Goal: Information Seeking & Learning: Check status

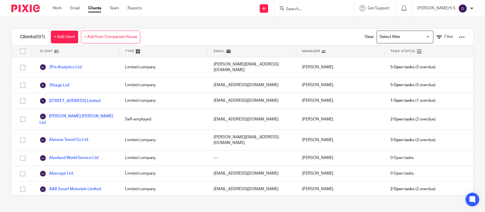
click at [320, 9] on input "Search" at bounding box center [310, 9] width 51 height 5
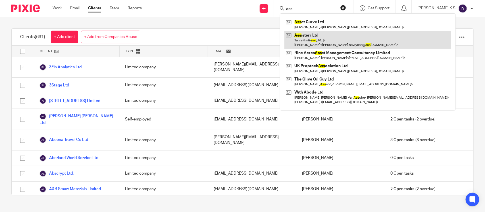
type input "ass"
click at [330, 36] on link at bounding box center [367, 40] width 167 height 18
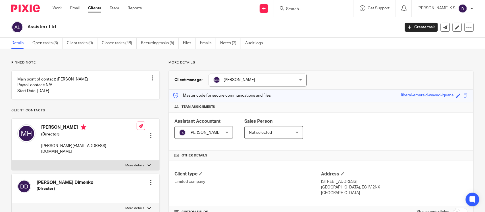
click at [313, 6] on form at bounding box center [315, 8] width 60 height 7
click at [312, 9] on input "Search" at bounding box center [310, 9] width 51 height 5
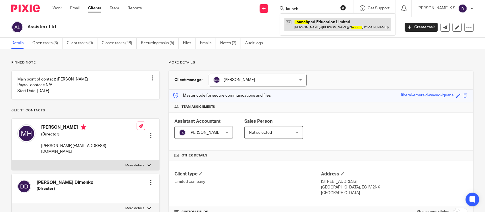
type input "launch"
click at [331, 23] on link at bounding box center [337, 24] width 107 height 13
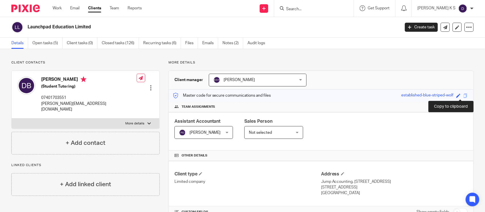
click at [463, 95] on span at bounding box center [465, 96] width 4 height 4
click at [206, 44] on link "Emails" at bounding box center [210, 43] width 16 height 11
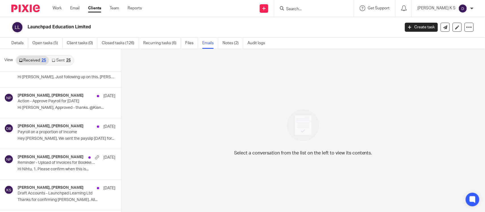
scroll to position [138, 0]
click at [204, 125] on div "Select a conversation from the list on the left to view its contents." at bounding box center [302, 131] width 363 height 164
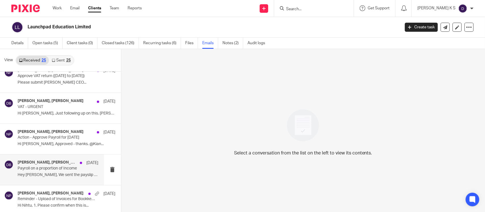
scroll to position [98, 0]
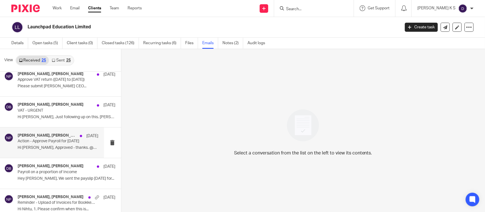
click at [53, 145] on div "Nithu Premaanand, Daniel Brand 1 May Action - Approve Payroll for April 2025 Hi…" at bounding box center [58, 142] width 81 height 19
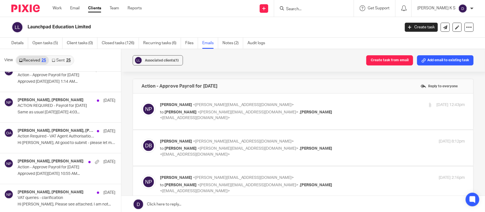
scroll to position [474, 0]
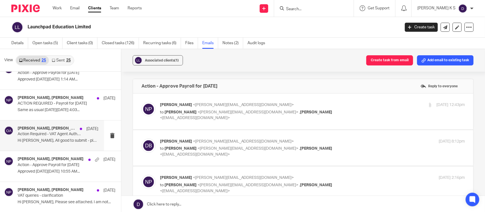
click at [47, 141] on p "Hi Nithu, All good to submit - please let me..." at bounding box center [58, 141] width 81 height 5
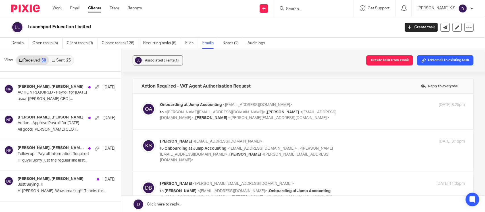
scroll to position [1418, 0]
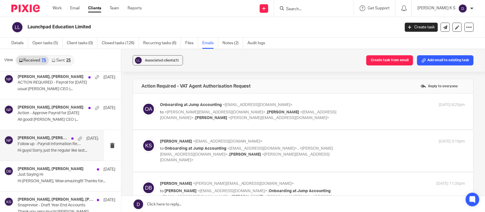
click at [42, 151] on p "Hi guys! Sorry, just the regular like last..." at bounding box center [58, 151] width 81 height 5
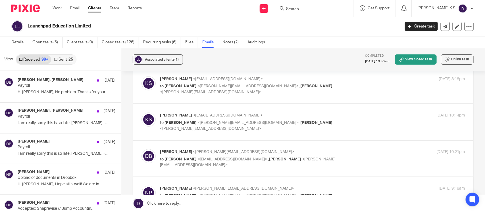
scroll to position [3169, 0]
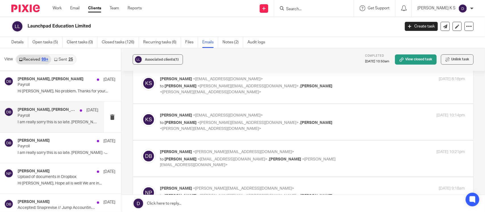
click at [60, 118] on p "Payroll" at bounding box center [50, 116] width 64 height 5
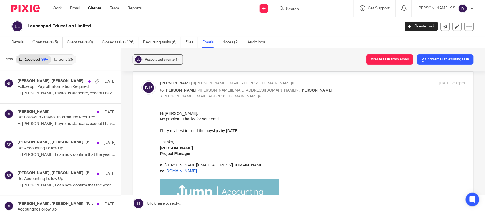
scroll to position [4339, 0]
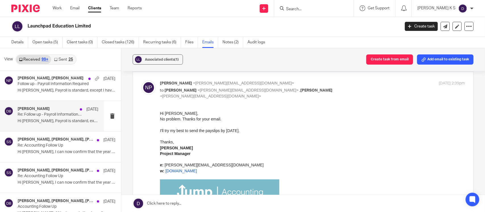
click at [73, 117] on p "Re: Follow up - Payroll Information Required" at bounding box center [50, 114] width 64 height 5
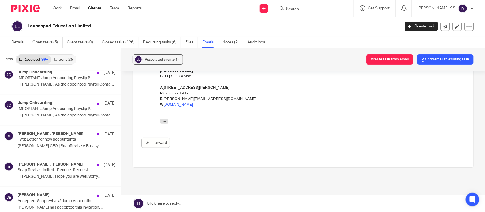
scroll to position [9847, 0]
click at [55, 112] on p "IMPORTANT: Jump Accounting Payslip Password" at bounding box center [50, 109] width 64 height 5
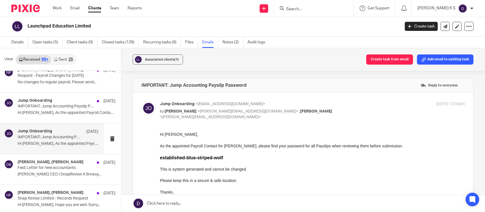
scroll to position [9816, 0]
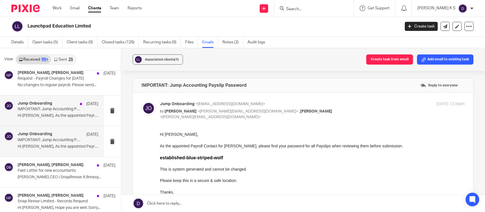
click at [57, 112] on p "IMPORTANT: Jump Accounting Payslip Password" at bounding box center [50, 109] width 64 height 5
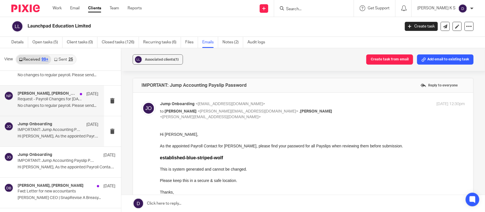
click at [55, 108] on p "No changes to regular payroll. Please send..." at bounding box center [58, 106] width 81 height 5
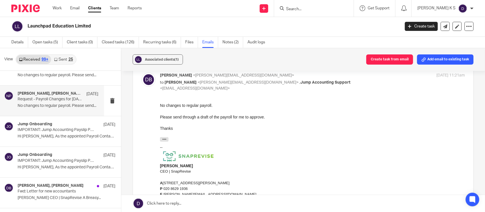
scroll to position [60, 0]
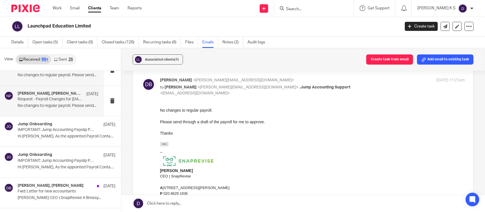
click at [36, 78] on p "No changes to regular payroll. Please send..." at bounding box center [58, 75] width 81 height 5
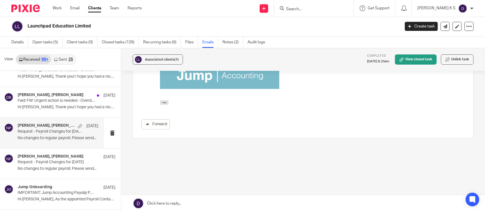
scroll to position [9732, 0]
click at [56, 73] on p "Fwd: FW: Urgent action is needed - Overdue contribution schedule(s)" at bounding box center [50, 70] width 64 height 5
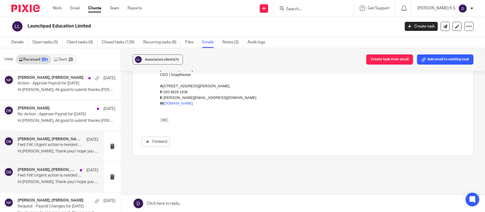
scroll to position [9657, 0]
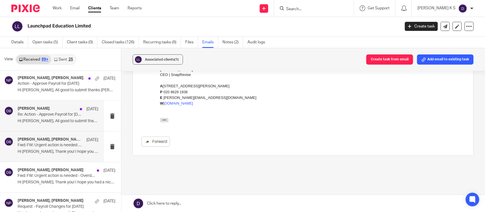
click at [49, 124] on p "Hi Nithu, All good to submit thanks Dan ..." at bounding box center [58, 121] width 81 height 5
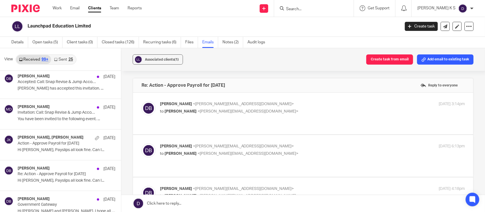
scroll to position [10059, 0]
click at [466, 26] on icon at bounding box center [469, 27] width 6 height 6
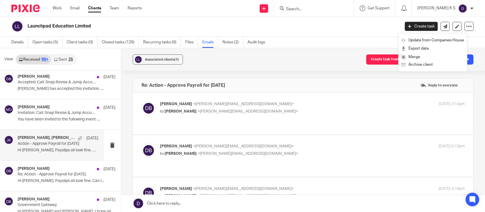
click at [45, 147] on p "Action - Approve Payroll for April 2022" at bounding box center [50, 144] width 64 height 5
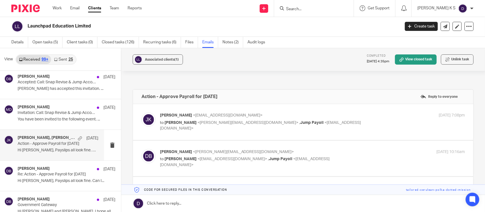
scroll to position [0, 0]
click at [178, 125] on p "to Daniel Brand <daniel@snaprevise.co.uk> , Jump Payoll <payroll@jumpaccounting…" at bounding box center [261, 126] width 203 height 12
checkbox input "true"
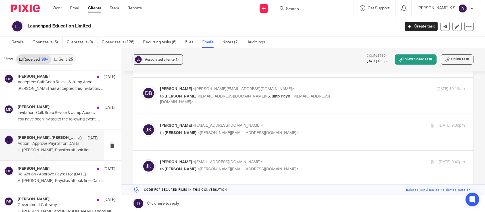
scroll to position [175, 0]
click at [179, 99] on p "to Janani Kuppu <janani@jumpaccounting.co.uk> , Jump Payoll <payroll@jumpaccoun…" at bounding box center [261, 99] width 203 height 12
checkbox input "true"
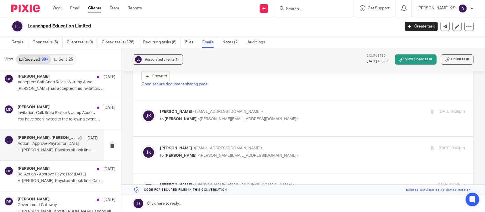
scroll to position [341, 0]
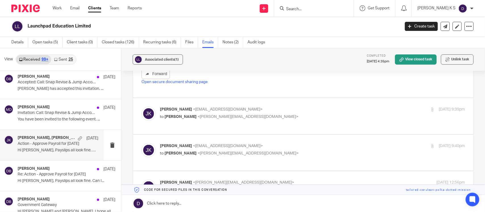
click at [170, 116] on span "Daniel Brand" at bounding box center [180, 117] width 32 height 4
checkbox input "true"
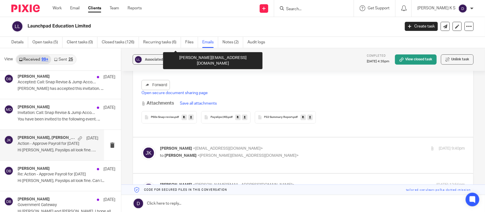
scroll to position [522, 0]
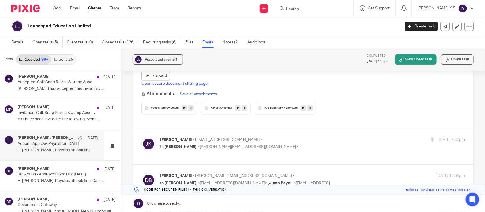
click at [170, 145] on span "Daniel Brand" at bounding box center [180, 147] width 32 height 4
checkbox input "true"
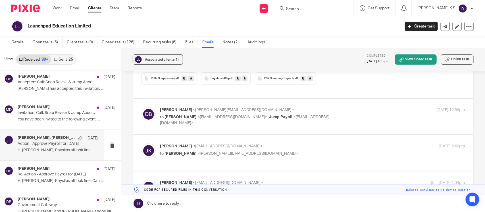
scroll to position [763, 0]
click at [171, 114] on p "to Janani Kuppu <janani@jumpaccounting.co.uk> , Jump Payoll <payroll@jumpaccoun…" at bounding box center [261, 120] width 203 height 12
checkbox input "true"
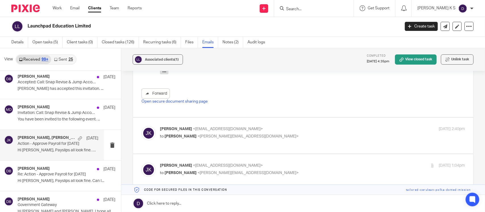
scroll to position [969, 0]
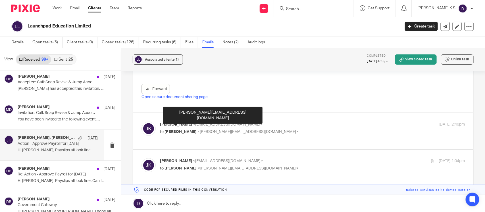
click at [169, 130] on span "Daniel Brand" at bounding box center [180, 132] width 32 height 4
checkbox input "true"
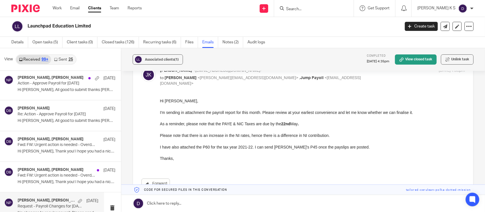
scroll to position [9657, 0]
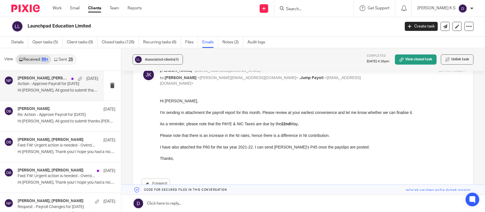
click at [40, 87] on p "Action - Approve Payroll for June 2022" at bounding box center [50, 84] width 64 height 5
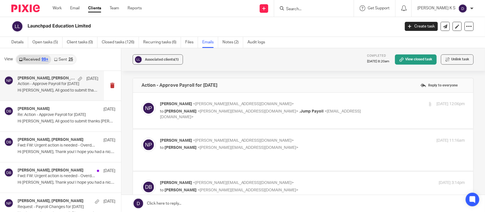
scroll to position [0, 0]
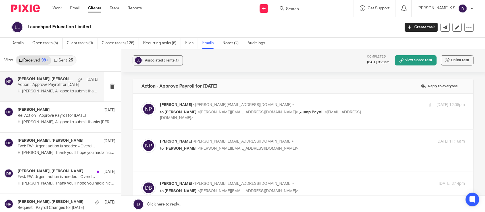
click at [181, 114] on span "Daniel Brand" at bounding box center [180, 112] width 32 height 4
checkbox input "true"
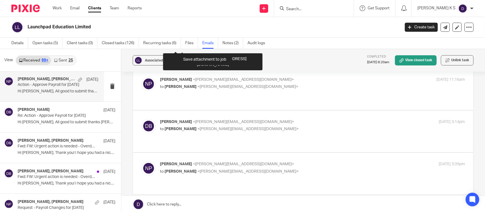
scroll to position [181, 0]
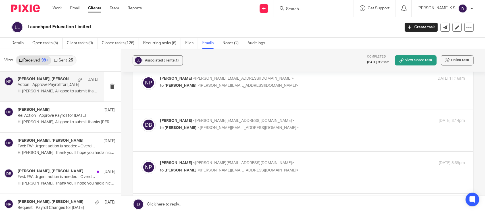
click at [177, 88] on p "to Daniel Brand <daniel@snaprevise.co.uk>" at bounding box center [261, 86] width 203 height 6
checkbox input "true"
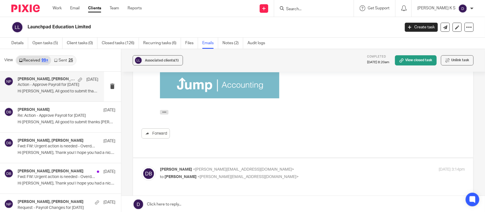
scroll to position [291, 0]
click at [180, 166] on p "Daniel Brand <daniel@snaprevise.co.uk>" at bounding box center [261, 169] width 203 height 6
checkbox input "true"
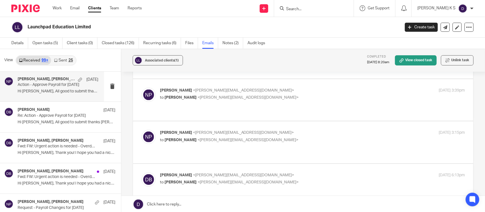
scroll to position [554, 0]
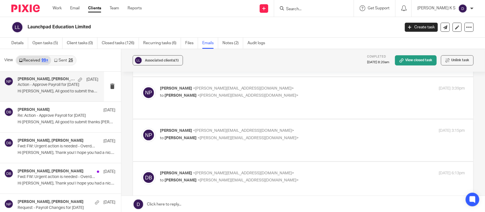
click at [175, 93] on p "to Daniel Brand <daniel@snaprevise.co.uk>" at bounding box center [261, 96] width 203 height 6
checkbox input "true"
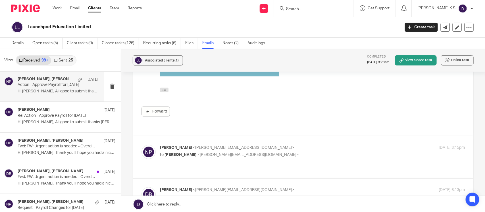
scroll to position [683, 0]
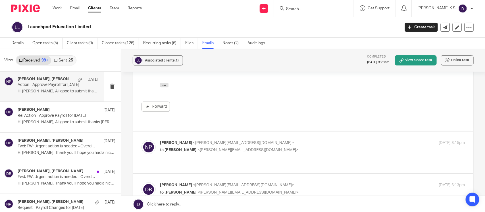
click at [179, 148] on span "Daniel Brand" at bounding box center [180, 150] width 32 height 4
checkbox input "true"
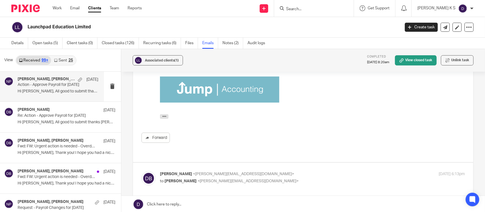
scroll to position [861, 0]
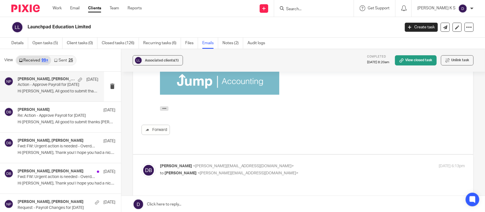
click at [177, 172] on span "[PERSON_NAME]" at bounding box center [180, 174] width 32 height 4
checkbox input "true"
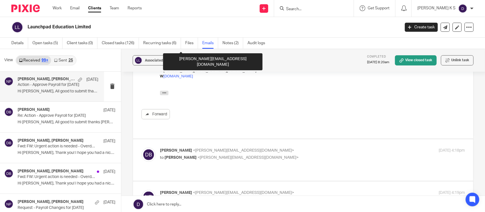
scroll to position [1155, 0]
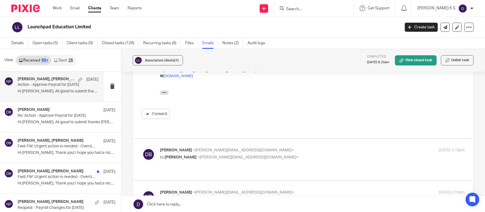
click at [170, 156] on span "[PERSON_NAME]" at bounding box center [180, 158] width 32 height 4
checkbox input "true"
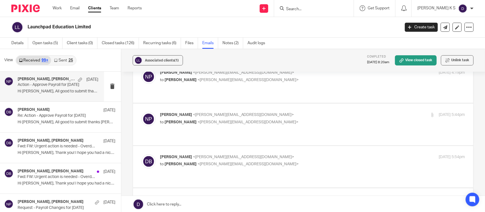
scroll to position [1415, 0]
click at [177, 112] on div "Nithu Premaanand <nithu@jumpaccounting.co.uk> to Daniel Brand <daniel@snaprevis…" at bounding box center [312, 119] width 305 height 14
checkbox input "true"
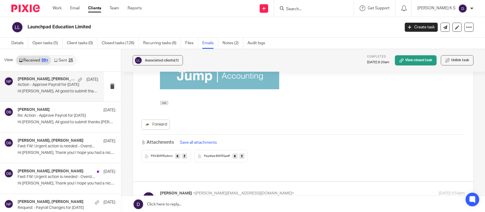
scroll to position [1564, 0]
click at [180, 199] on span "[PERSON_NAME]" at bounding box center [180, 201] width 32 height 4
checkbox input "true"
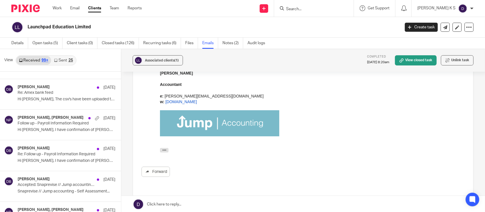
scroll to position [8356, 0]
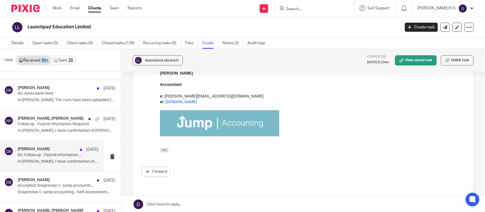
click at [39, 158] on p "Re: Follow up - Payroll Information Required" at bounding box center [50, 155] width 64 height 5
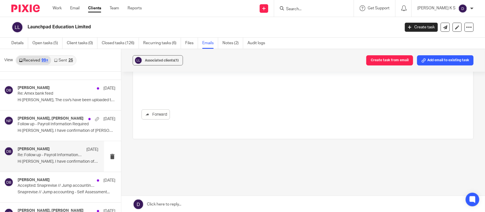
scroll to position [0, 0]
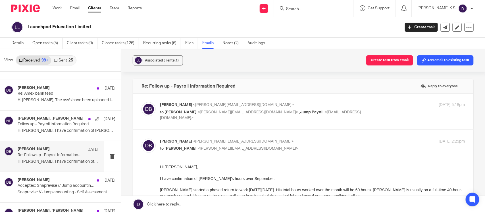
click at [177, 112] on body "Work Email Clients Team Reports Work Email Clients Team Reports Settings Send n…" at bounding box center [242, 106] width 485 height 212
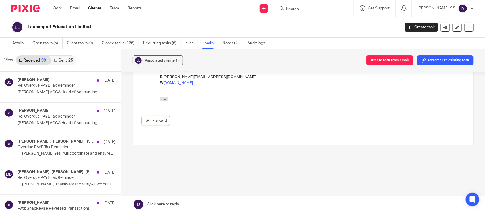
scroll to position [7673, 0]
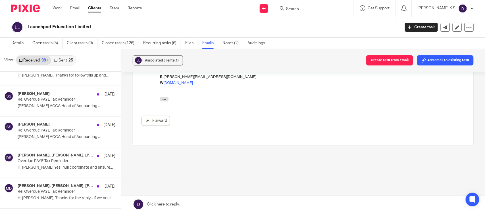
click at [67, 61] on link "Sent 25" at bounding box center [63, 60] width 24 height 9
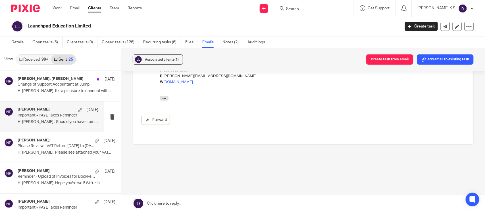
click at [56, 124] on div "Nithu Premaanand 18 Aug Important - PAYE Taxes Reminder Hi Daniel , Should you …" at bounding box center [58, 116] width 81 height 19
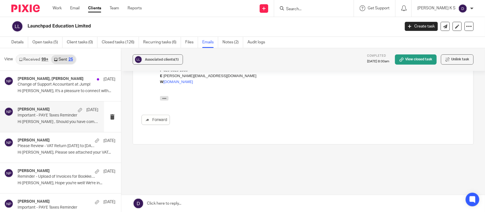
scroll to position [0, 0]
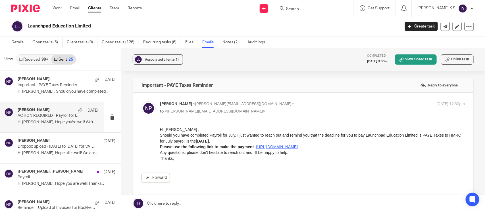
click at [51, 127] on div "Nithu Premaanand 11 Jul ACTION REQUIRED - Payroll for July 2025 Hi Daniel, Hope…" at bounding box center [58, 117] width 81 height 19
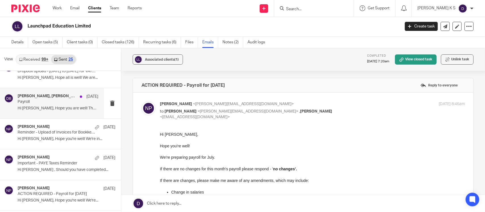
click at [50, 107] on p "Hi Daniel, Hope you are well! Thanks..." at bounding box center [58, 108] width 81 height 5
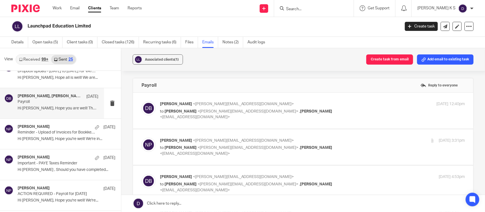
click at [185, 121] on label at bounding box center [303, 111] width 340 height 36
click at [141, 101] on input "checkbox" at bounding box center [141, 101] width 0 height 0
checkbox input "true"
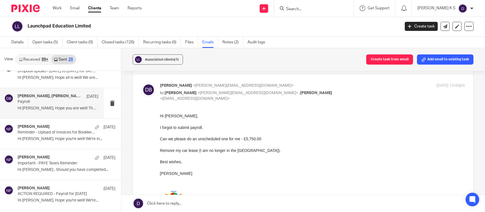
scroll to position [19, 0]
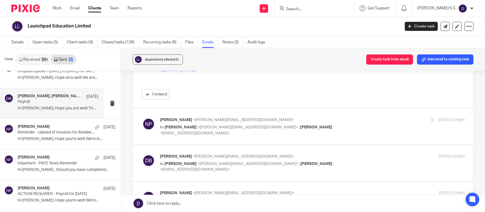
click at [196, 141] on label at bounding box center [303, 127] width 340 height 36
click at [141, 117] on input "checkbox" at bounding box center [141, 117] width 0 height 0
checkbox input "true"
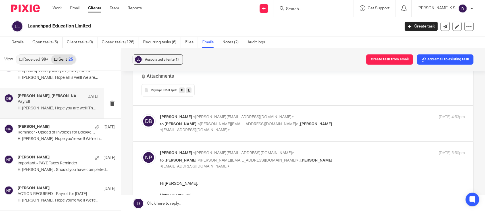
click at [233, 131] on p "to Nithu Premaanand <nithu@jumpaccounting.co.uk> , Kian Sadoughi-Yarand <kian@j…" at bounding box center [261, 128] width 203 height 12
checkbox input "true"
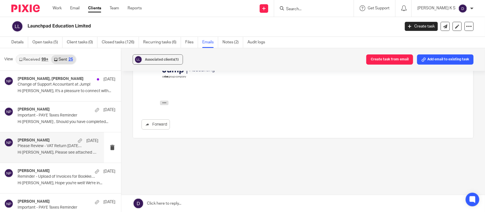
click at [45, 155] on p "Hi Daniel, Please see attached your VAT..." at bounding box center [58, 152] width 81 height 5
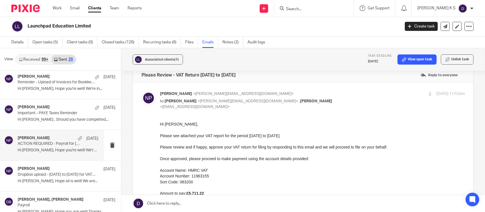
click at [43, 145] on p "ACTION REQUIRED - Payroll for July 2025" at bounding box center [50, 144] width 64 height 5
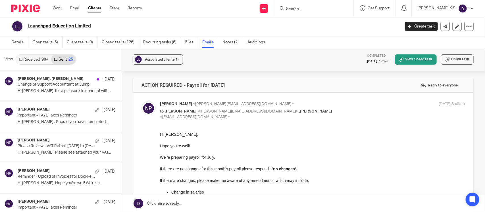
click at [39, 61] on link "Received 99+" at bounding box center [33, 59] width 35 height 9
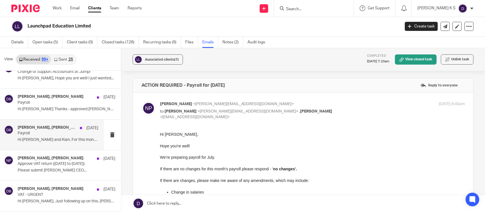
scroll to position [13, 0]
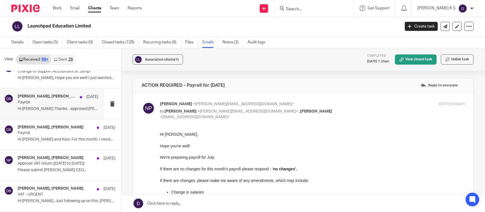
click at [52, 111] on p "Hi Nithu Thanks - approved Dan On..." at bounding box center [58, 109] width 81 height 5
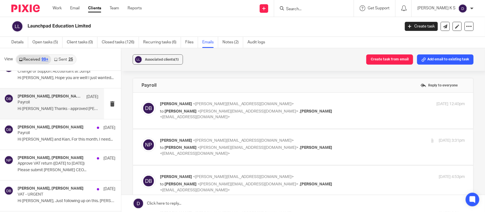
scroll to position [0, 0]
click at [52, 141] on p "Hi Nithu and Kian, For this month, I need..." at bounding box center [58, 139] width 81 height 5
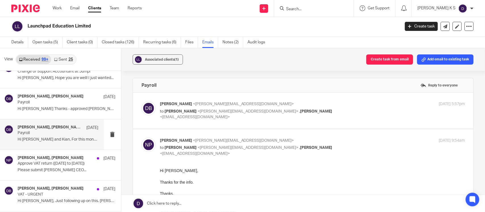
scroll to position [24, 0]
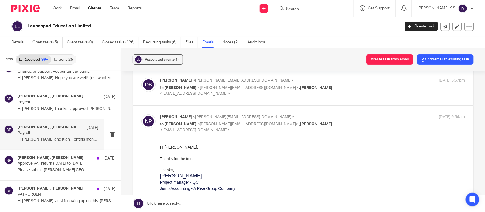
click at [181, 99] on label at bounding box center [303, 87] width 340 height 36
click at [141, 78] on input "checkbox" at bounding box center [141, 78] width 0 height 0
checkbox input "true"
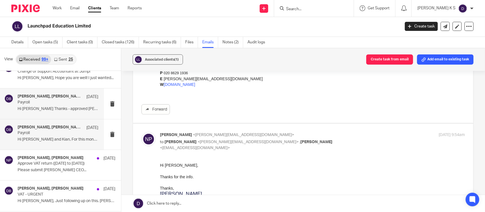
scroll to position [152, 0]
click at [56, 103] on p "Payroll" at bounding box center [50, 102] width 64 height 5
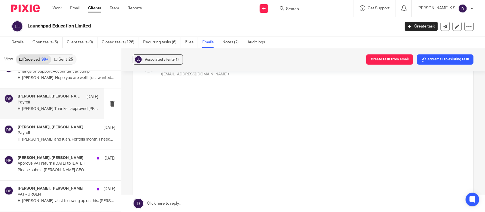
scroll to position [0, 0]
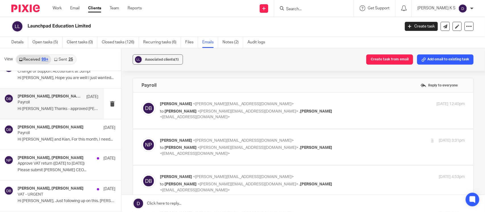
click at [189, 121] on label at bounding box center [303, 111] width 340 height 36
click at [141, 101] on input "checkbox" at bounding box center [141, 101] width 0 height 0
checkbox input "true"
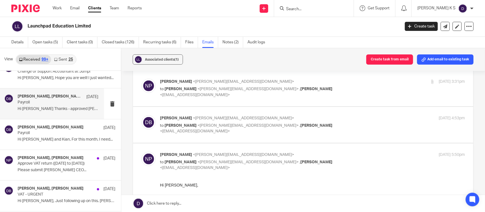
scroll to position [230, 0]
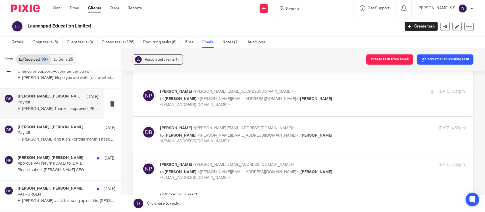
click at [183, 102] on p "to Daniel Brand <daniel@launchpadlearning.com> , Kian Sadoughi-Yarand <kian@jum…" at bounding box center [261, 102] width 203 height 12
checkbox input "true"
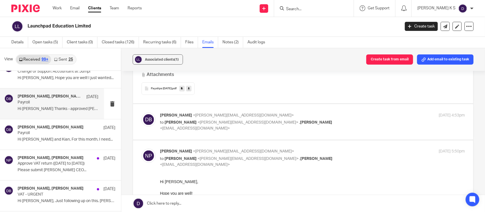
scroll to position [431, 0]
click at [183, 133] on label at bounding box center [303, 122] width 340 height 36
click at [141, 112] on input "checkbox" at bounding box center [141, 112] width 0 height 0
checkbox input "true"
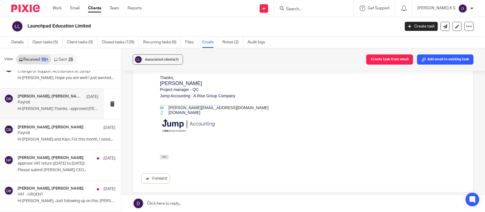
scroll to position [0, 0]
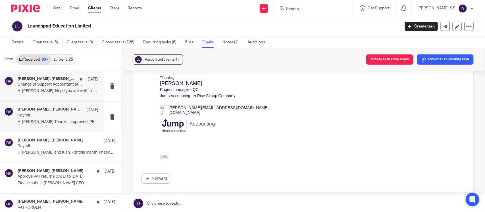
click at [59, 90] on p "Hi Daniel, Hope you are well! I just wanted..." at bounding box center [58, 91] width 81 height 5
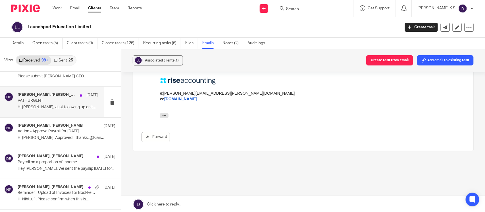
scroll to position [114, 0]
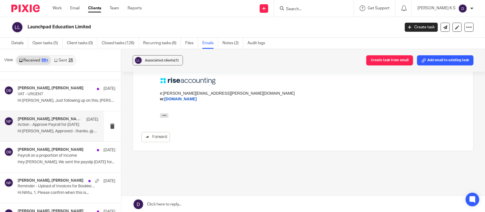
click at [52, 130] on p "Hi Nithu, Approved - thanks. @Kian..." at bounding box center [58, 131] width 81 height 5
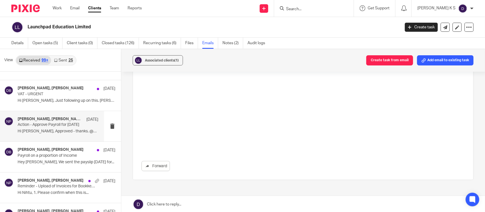
scroll to position [0, 0]
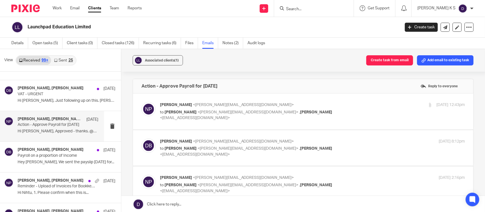
click at [179, 120] on div "Nithu Premaanand <nithu@jumpaccounting.co.uk> to Daniel Brand <daniel@launchpad…" at bounding box center [302, 111] width 323 height 19
click at [176, 114] on p "to Daniel Brand <daniel@launchpadlearning.com> , Kian Sadoughi-Yarand <kian@jum…" at bounding box center [261, 116] width 203 height 12
checkbox input "true"
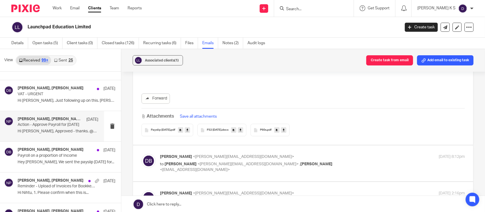
scroll to position [181, 0]
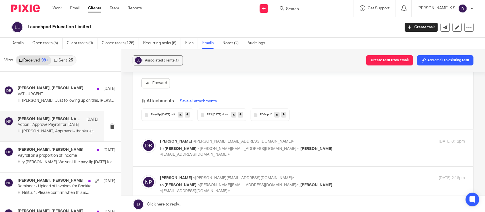
click at [164, 109] on div "Payslip April 2025 .pdf" at bounding box center [167, 115] width 52 height 12
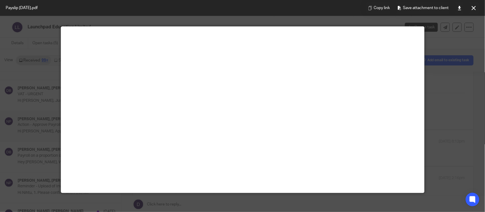
scroll to position [0, 0]
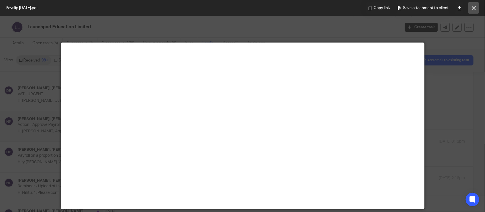
click at [474, 9] on icon at bounding box center [473, 8] width 4 height 4
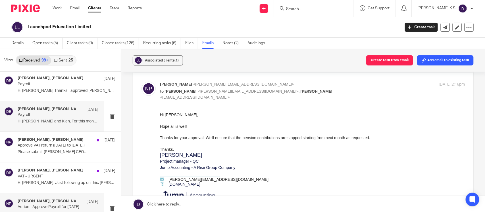
click at [60, 117] on p "Payroll" at bounding box center [50, 115] width 64 height 5
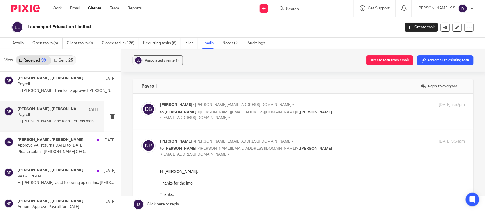
click at [212, 122] on label at bounding box center [303, 112] width 340 height 36
click at [141, 102] on input "checkbox" at bounding box center [141, 102] width 0 height 0
checkbox input "true"
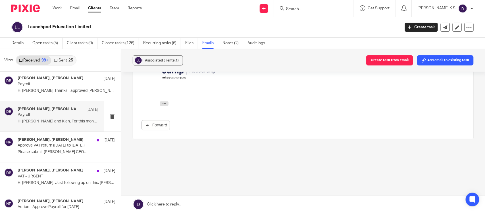
scroll to position [2, 0]
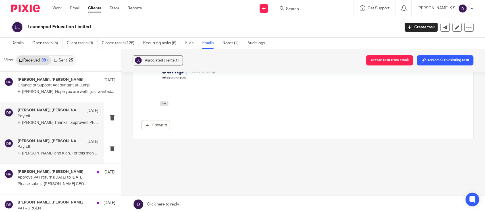
click at [53, 118] on p "Payroll" at bounding box center [50, 116] width 64 height 5
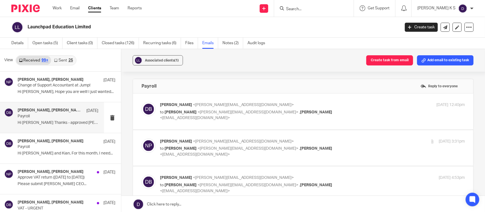
click at [200, 121] on label at bounding box center [303, 112] width 340 height 36
click at [141, 102] on input "checkbox" at bounding box center [141, 102] width 0 height 0
checkbox input "true"
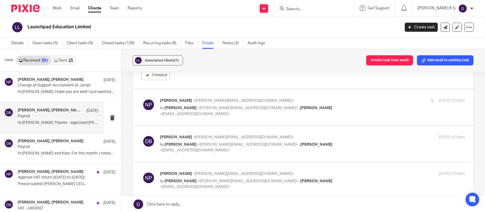
click at [189, 115] on div "Nithu Premaanand <nithu@jumpaccounting.co.uk> to Daniel Brand <daniel@launchpad…" at bounding box center [302, 107] width 323 height 19
click at [183, 114] on div "Nithu Premaanand <nithu@jumpaccounting.co.uk> to Daniel Brand <daniel@launchpad…" at bounding box center [302, 107] width 323 height 19
click at [175, 110] on span "Daniel Brand" at bounding box center [180, 108] width 32 height 4
checkbox input "true"
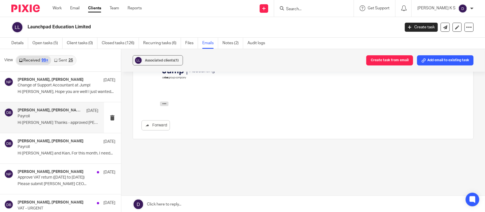
click at [46, 120] on div "Nithu Premaanand, Daniel Brand 2 Jul Payroll Hi Nithu Thanks - approved Dan On.…" at bounding box center [58, 117] width 81 height 19
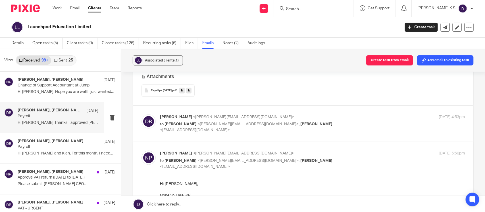
scroll to position [429, 0]
click at [235, 128] on p "to Nithu Premaanand <nithu@jumpaccounting.co.uk> , Kian Sadoughi-Yarand <kian@j…" at bounding box center [261, 128] width 203 height 12
checkbox input "true"
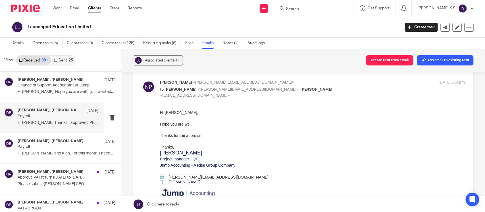
scroll to position [676, 0]
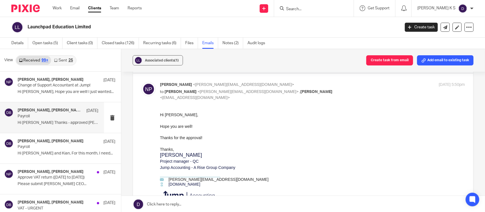
click at [315, 34] on div "Launchpad Education Limited Create task Update from Companies House Export data…" at bounding box center [242, 27] width 485 height 21
click at [11, 43] on div "Details Open tasks (5) Client tasks (0) Closed tasks (126) Recurring tasks (6) …" at bounding box center [139, 43] width 279 height 11
click at [16, 43] on link "Details" at bounding box center [19, 43] width 17 height 11
